Goal: Task Accomplishment & Management: Manage account settings

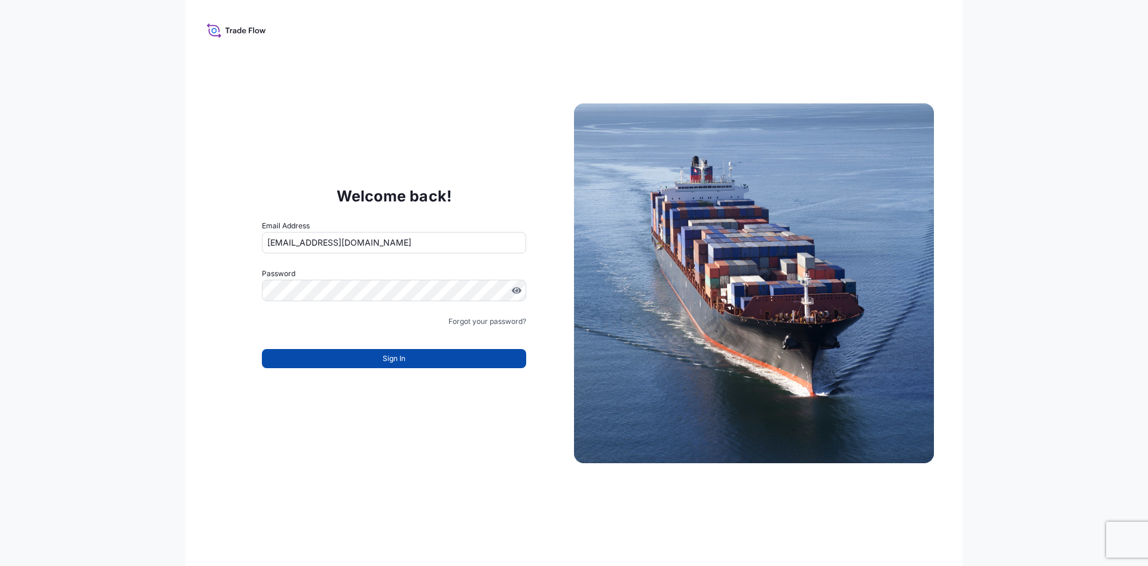
click at [352, 363] on button "Sign In" at bounding box center [394, 358] width 264 height 19
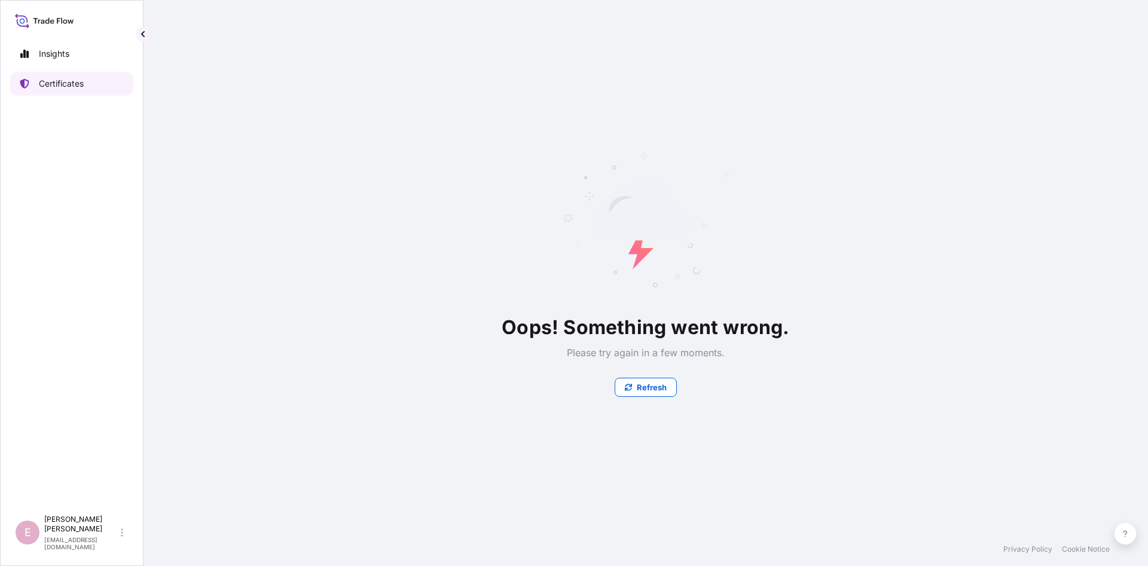
click at [52, 92] on link "Certificates" at bounding box center [71, 84] width 123 height 24
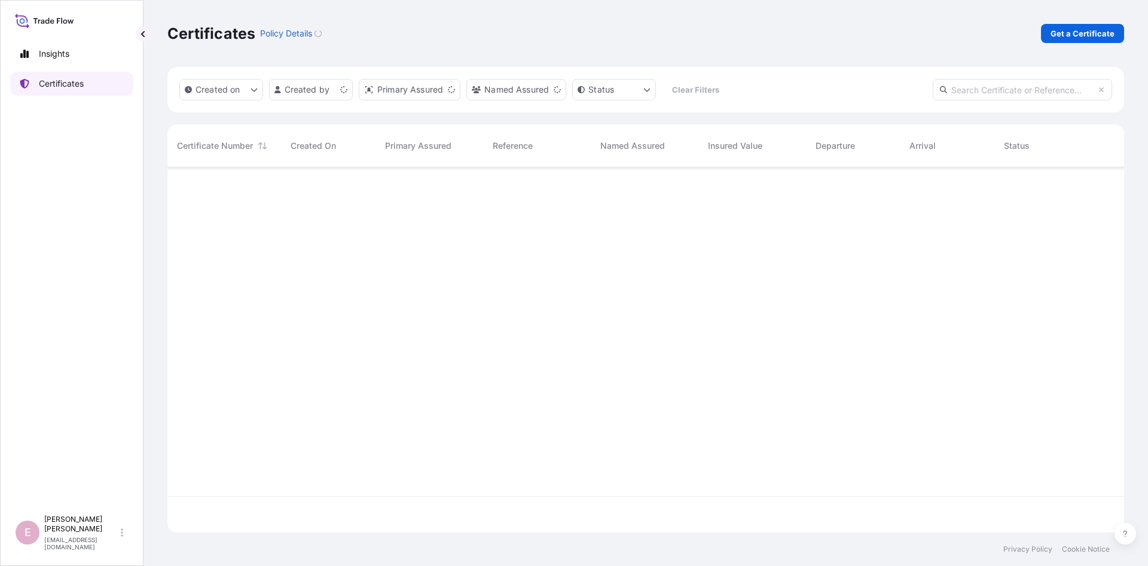
scroll to position [372, 957]
click at [986, 86] on input "text" at bounding box center [1022, 90] width 179 height 22
paste input "5013189551"
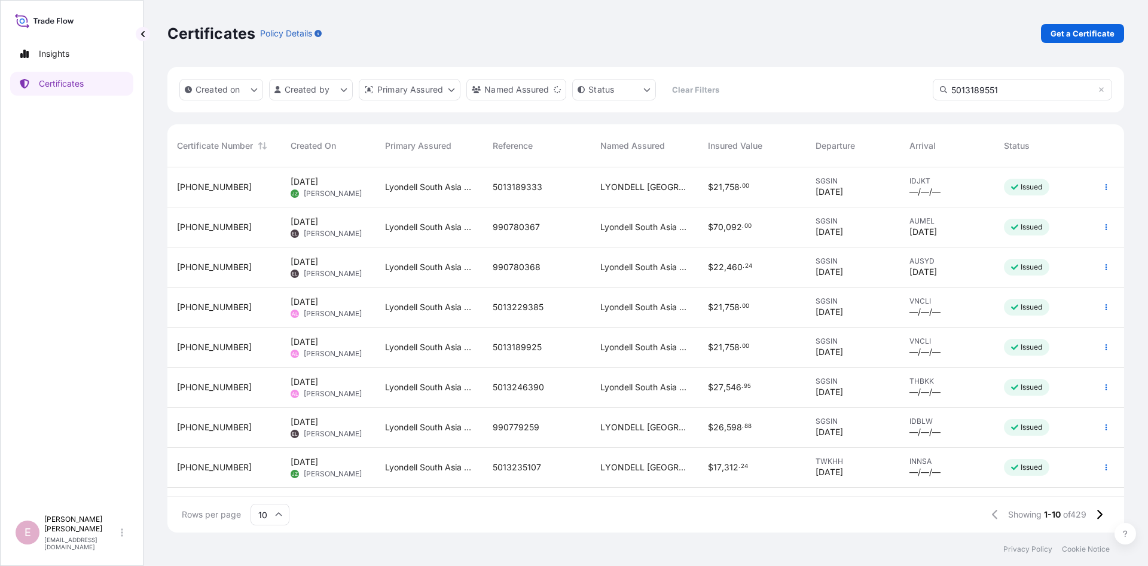
type input "5013189551"
click at [1047, 85] on input "5013189551" at bounding box center [1022, 90] width 179 height 22
drag, startPoint x: 1008, startPoint y: 91, endPoint x: 888, endPoint y: 88, distance: 119.6
click at [933, 88] on input "5013189551" at bounding box center [1022, 90] width 179 height 22
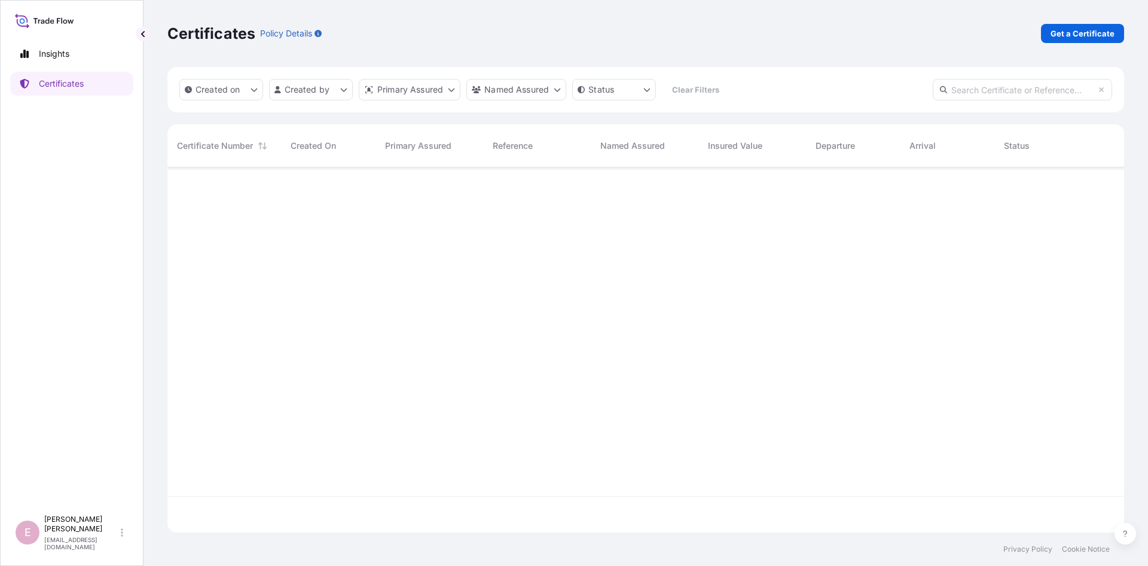
paste input "[PHONE_NUMBER]"
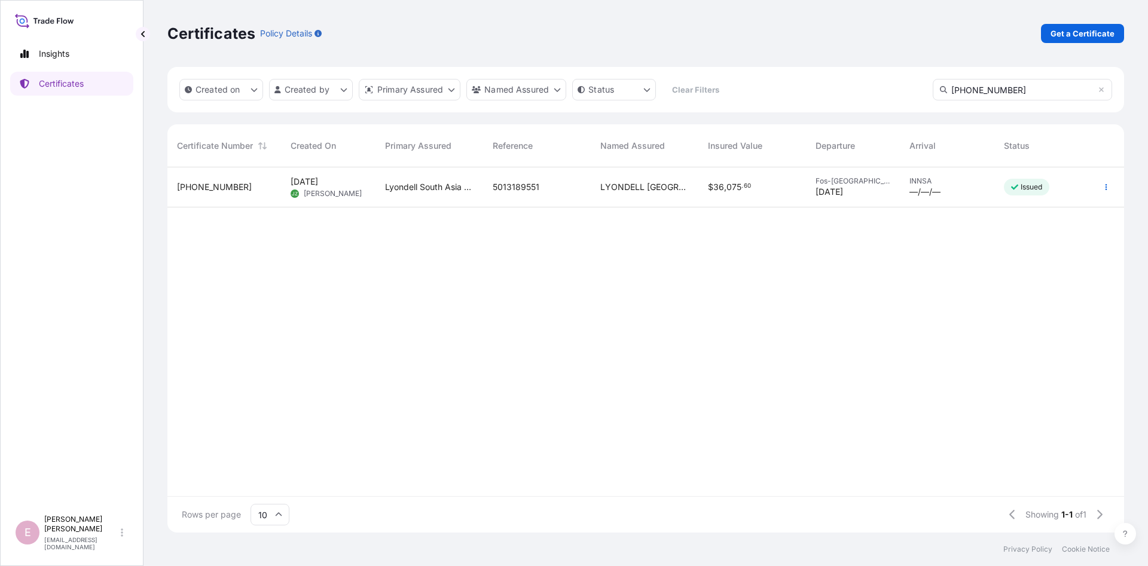
type input "[PHONE_NUMBER]"
click at [203, 189] on span "[PHONE_NUMBER]" at bounding box center [214, 187] width 75 height 12
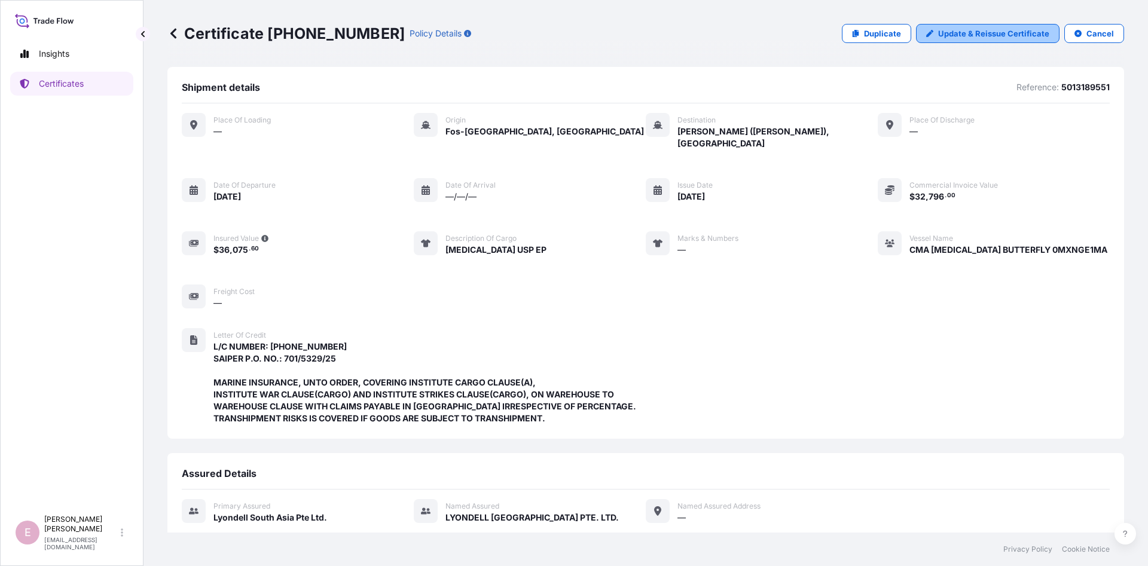
click at [1010, 30] on p "Update & Reissue Certificate" at bounding box center [993, 34] width 111 height 12
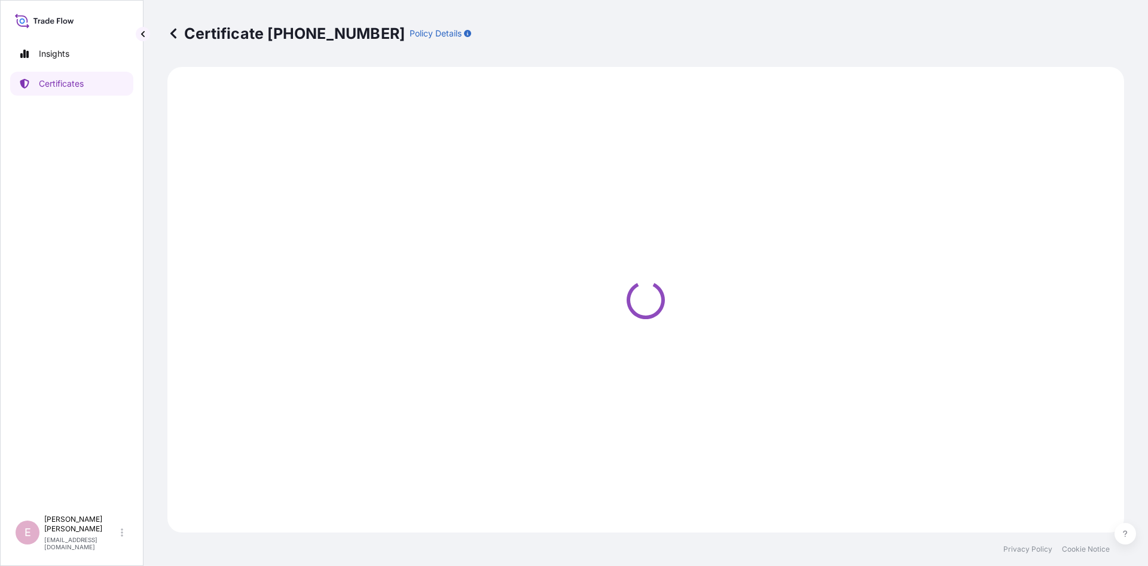
select select "Sea"
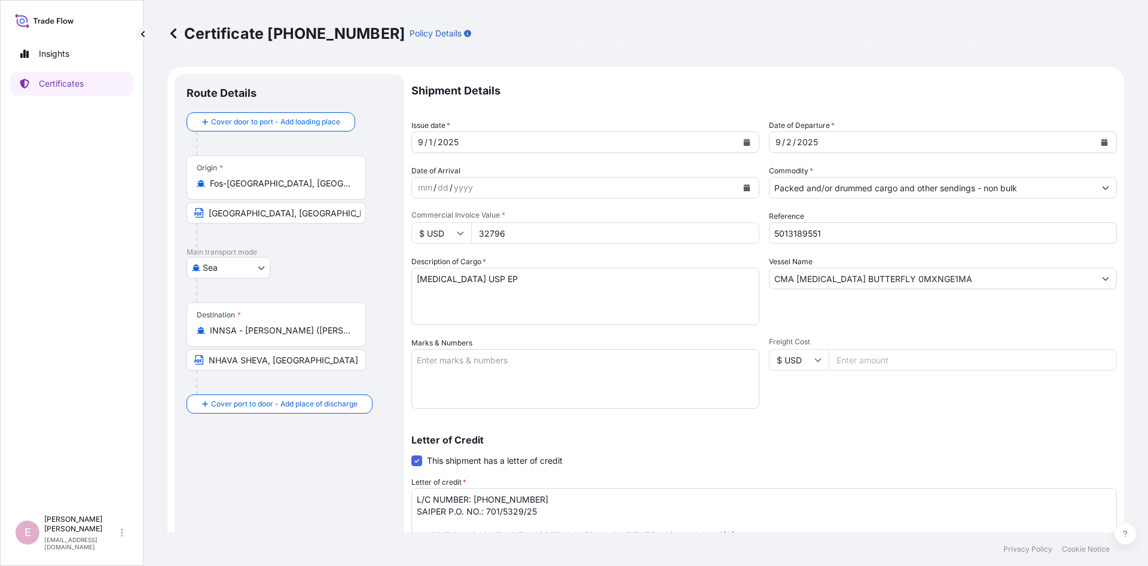
click at [1105, 144] on icon "Calendar" at bounding box center [1104, 142] width 7 height 7
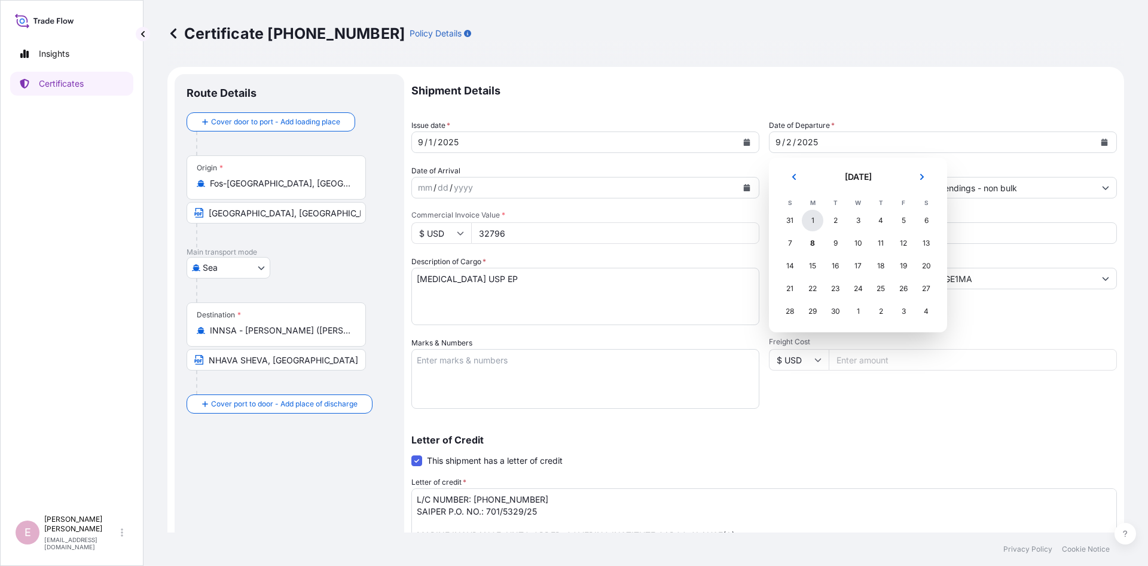
click at [811, 223] on div "1" at bounding box center [813, 221] width 22 height 22
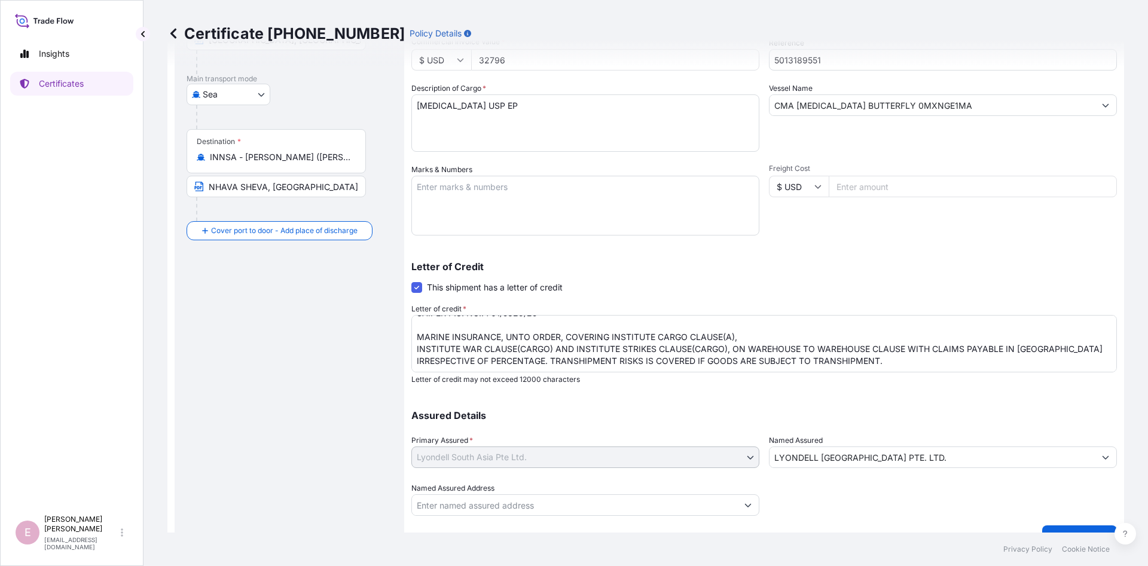
scroll to position [190, 0]
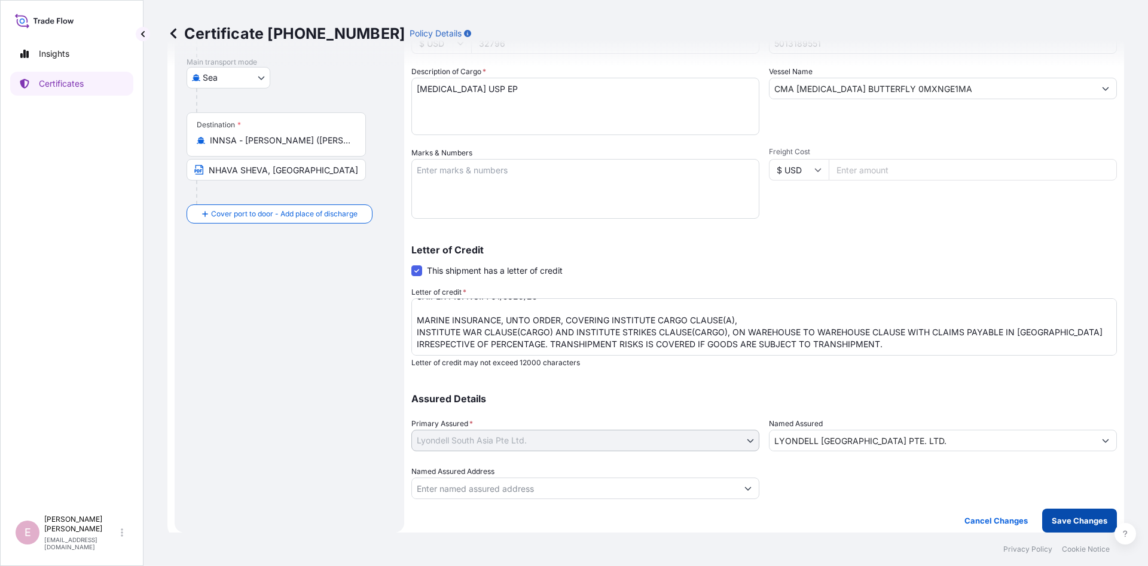
click at [1074, 515] on p "Save Changes" at bounding box center [1080, 521] width 56 height 12
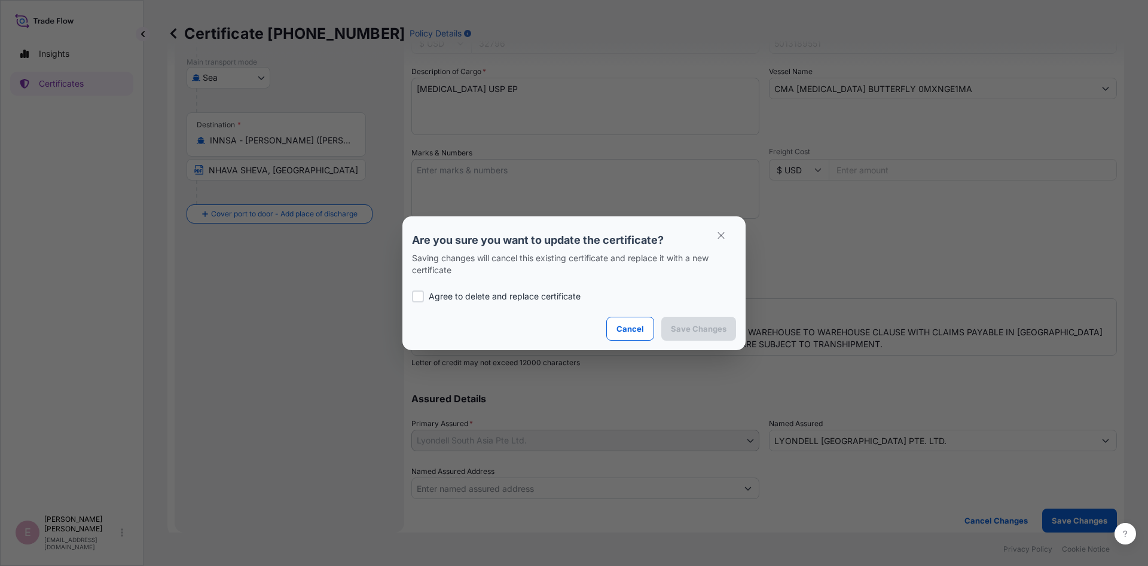
click at [465, 289] on div "Agree to delete and replace certificate" at bounding box center [574, 296] width 324 height 41
click at [470, 302] on p "Agree to delete and replace certificate" at bounding box center [505, 297] width 152 height 12
checkbox input "true"
click at [719, 334] on p "Save Changes" at bounding box center [699, 329] width 56 height 12
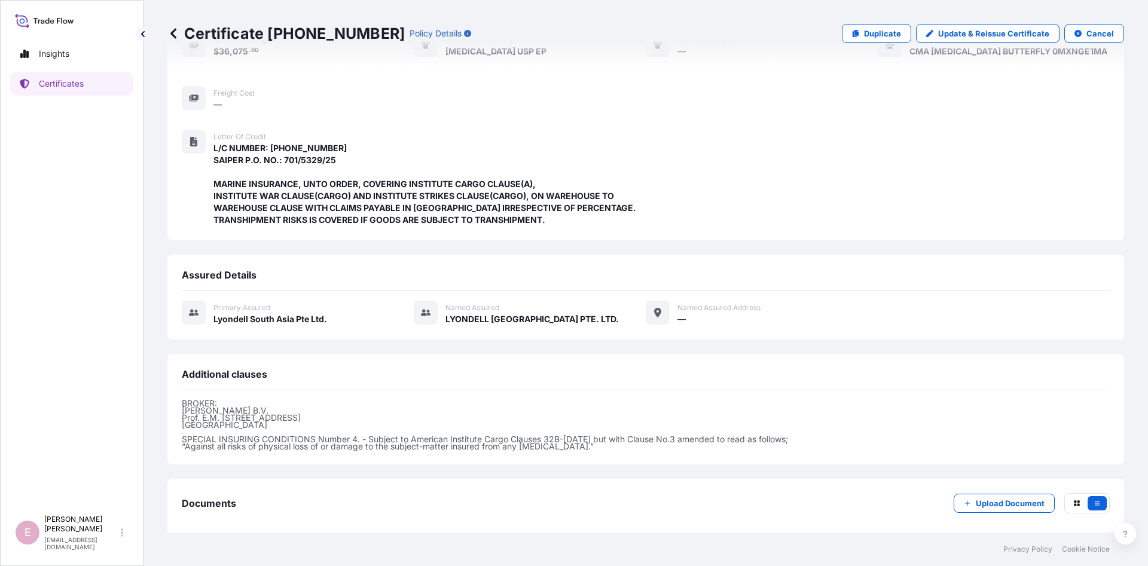
scroll to position [243, 0]
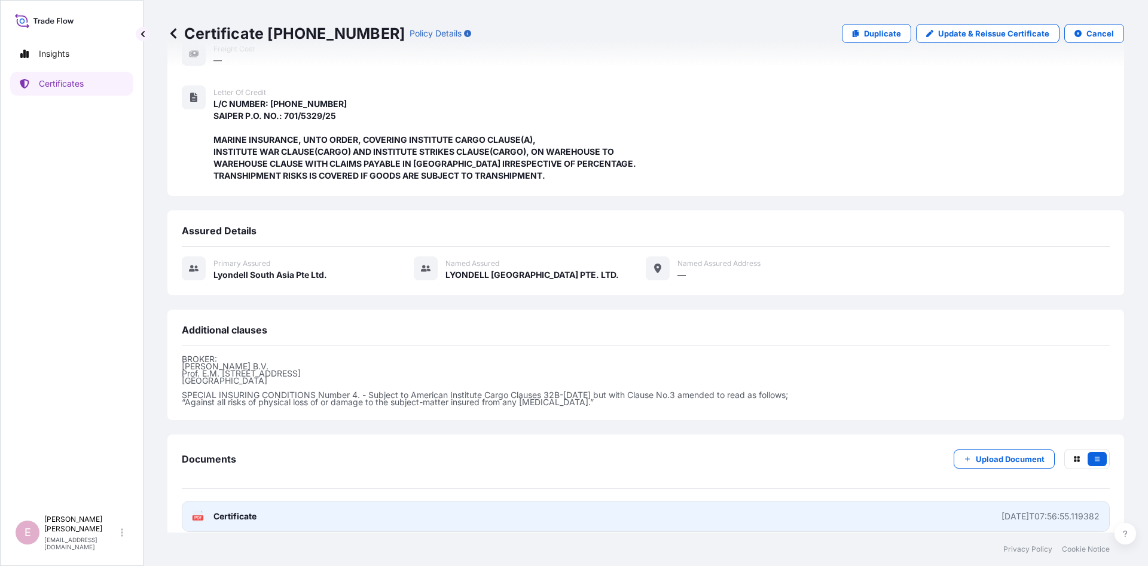
click at [239, 511] on span "Certificate" at bounding box center [234, 517] width 43 height 12
